Goal: Check status: Check status

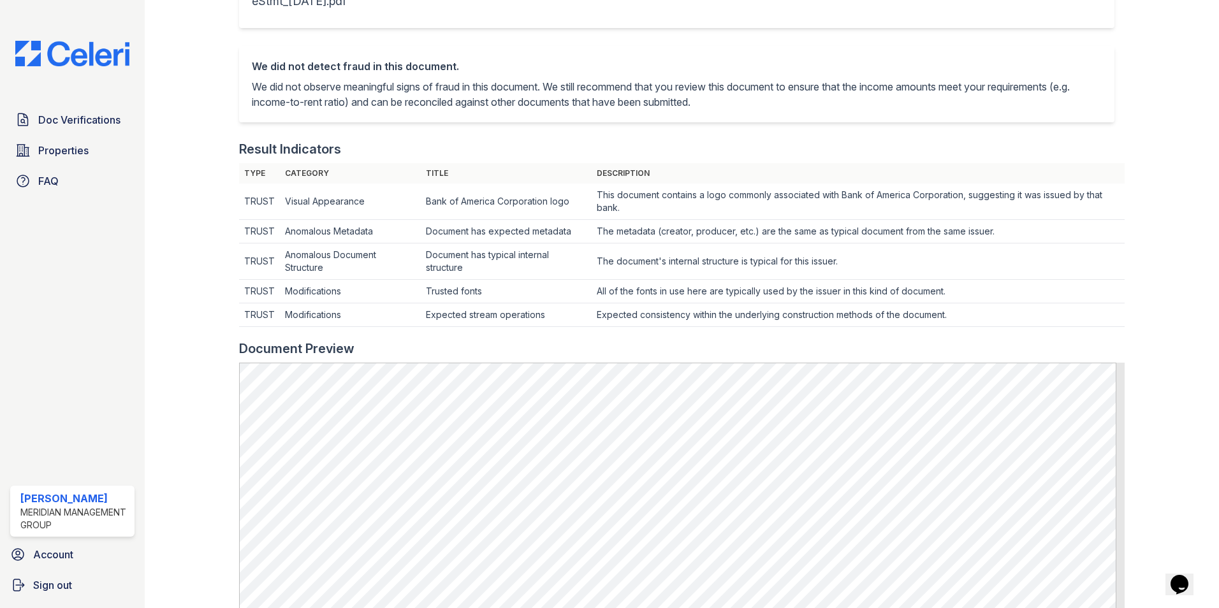
scroll to position [661, 0]
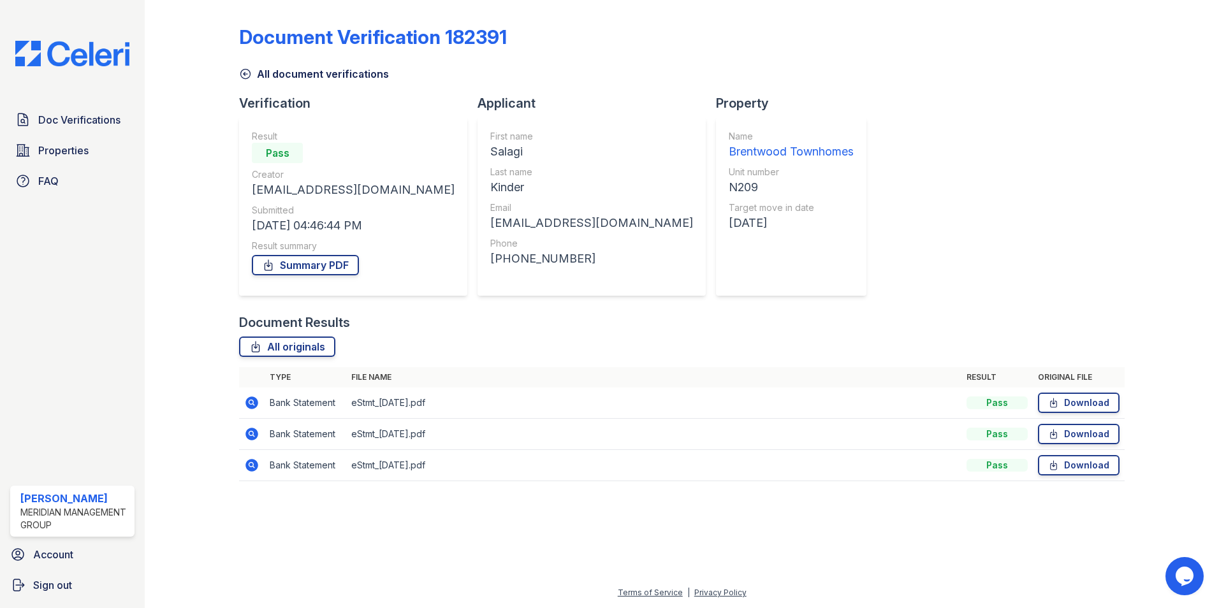
click at [254, 467] on icon at bounding box center [251, 465] width 15 height 15
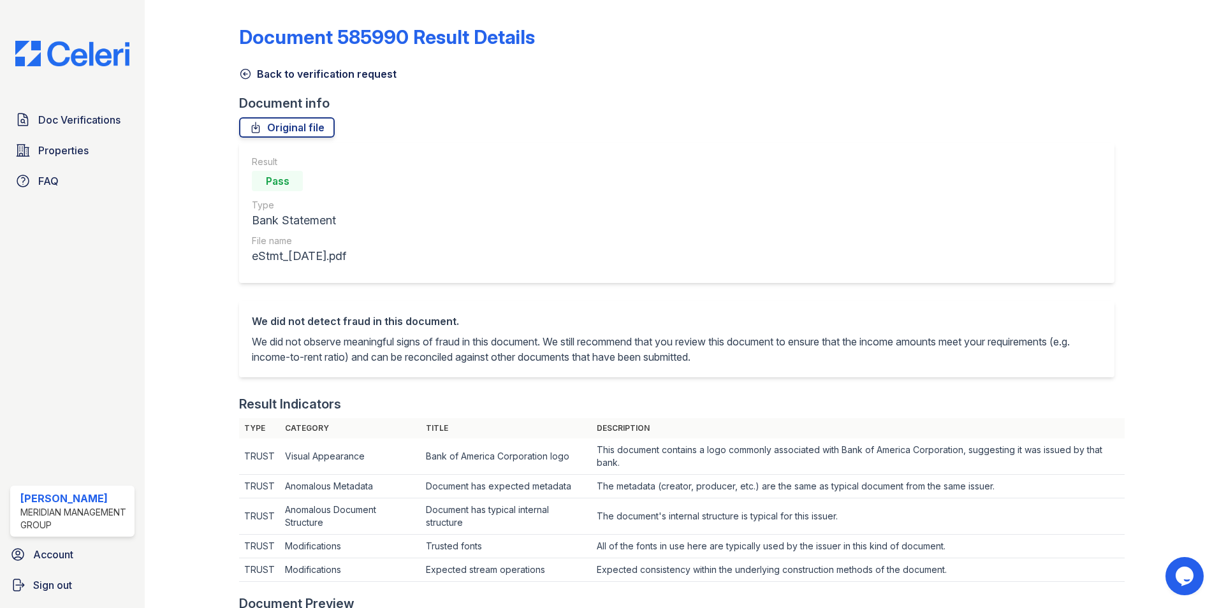
scroll to position [446, 0]
